Goal: Information Seeking & Learning: Learn about a topic

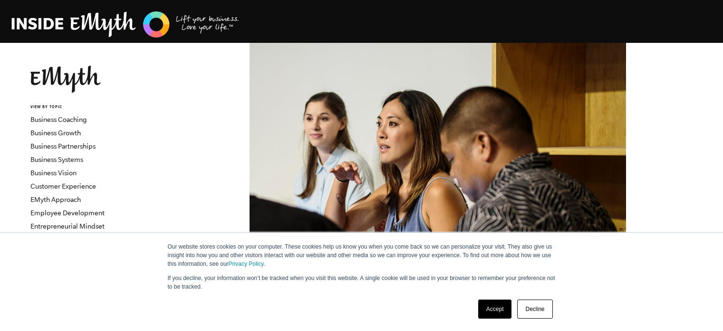
scroll to position [333, 0]
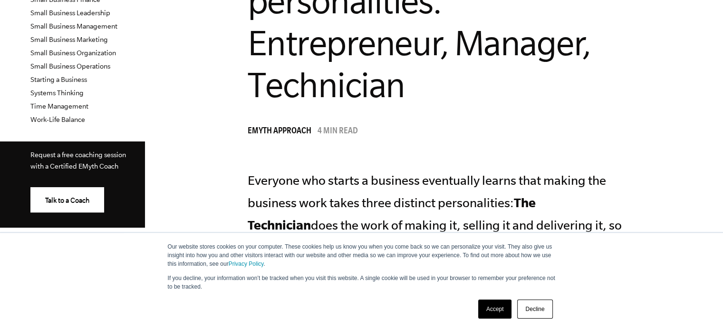
click at [487, 308] on link "Accept" at bounding box center [495, 308] width 34 height 19
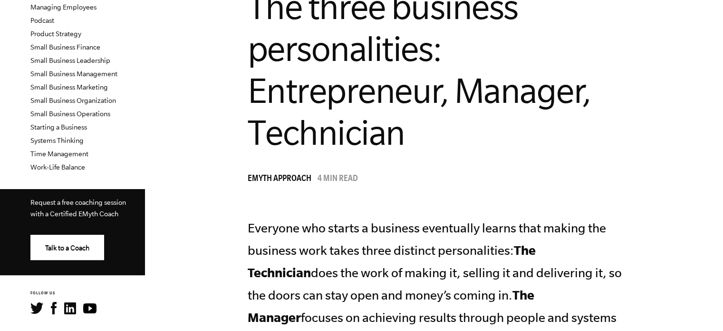
scroll to position [285, 0]
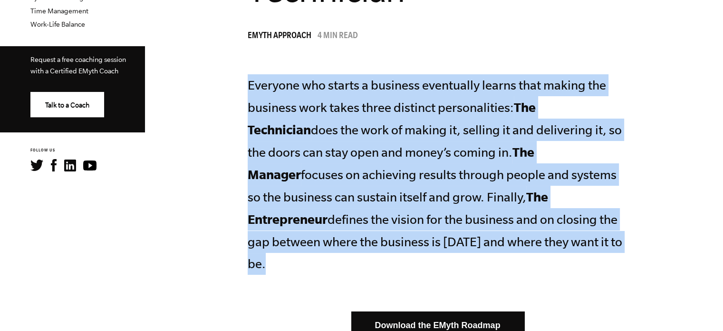
drag, startPoint x: 456, startPoint y: 237, endPoint x: 245, endPoint y: 90, distance: 257.5
copy p "Everyone who starts a business eventually learns that making the business work …"
